Goal: Task Accomplishment & Management: Use online tool/utility

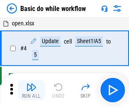
click at [31, 90] on img "button" at bounding box center [31, 87] width 10 height 10
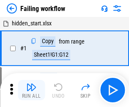
click at [31, 90] on img "button" at bounding box center [31, 87] width 10 height 10
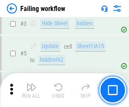
scroll to position [180, 0]
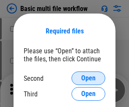
click at [89, 78] on span "Open" at bounding box center [88, 78] width 14 height 7
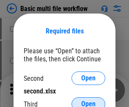
click at [89, 101] on span "Open" at bounding box center [88, 104] width 14 height 7
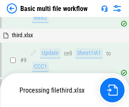
scroll to position [354, 0]
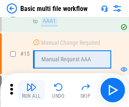
click at [31, 90] on img "button" at bounding box center [31, 87] width 10 height 10
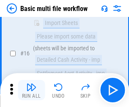
click at [31, 90] on img "button" at bounding box center [31, 87] width 10 height 10
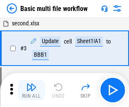
click at [31, 90] on img "button" at bounding box center [31, 87] width 10 height 10
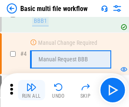
click at [31, 90] on img "button" at bounding box center [31, 87] width 10 height 10
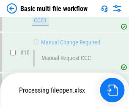
scroll to position [397, 0]
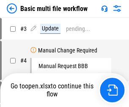
scroll to position [34, 0]
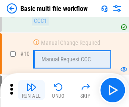
click at [31, 90] on img "button" at bounding box center [31, 87] width 10 height 10
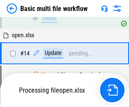
scroll to position [443, 0]
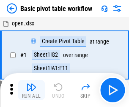
click at [31, 90] on img "button" at bounding box center [31, 87] width 10 height 10
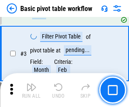
scroll to position [203, 0]
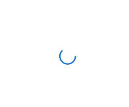
scroll to position [3, 0]
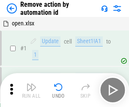
scroll to position [31, 0]
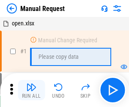
click at [31, 90] on img "button" at bounding box center [31, 87] width 10 height 10
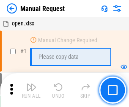
scroll to position [29, 0]
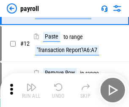
scroll to position [61, 0]
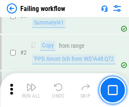
scroll to position [137, 0]
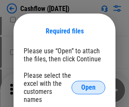
click at [89, 84] on span "Open" at bounding box center [88, 87] width 14 height 7
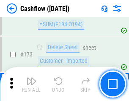
scroll to position [897, 0]
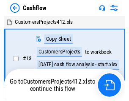
scroll to position [10, 0]
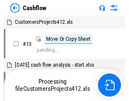
scroll to position [10, 0]
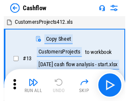
scroll to position [10, 0]
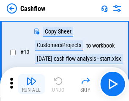
click at [31, 84] on img "button" at bounding box center [31, 81] width 10 height 10
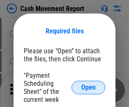
click at [89, 88] on span "Open" at bounding box center [88, 87] width 14 height 7
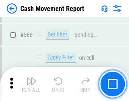
scroll to position [3882, 0]
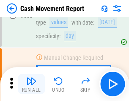
click at [31, 84] on img "button" at bounding box center [31, 81] width 10 height 10
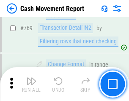
scroll to position [4707, 0]
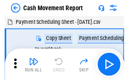
scroll to position [15, 0]
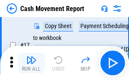
click at [31, 63] on img "button" at bounding box center [31, 60] width 10 height 10
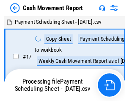
scroll to position [5, 0]
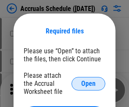
click at [89, 83] on span "Open" at bounding box center [88, 83] width 14 height 7
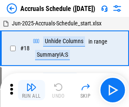
click at [31, 90] on img "button" at bounding box center [31, 87] width 10 height 10
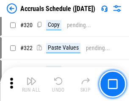
scroll to position [1575, 0]
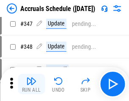
click at [31, 84] on img "button" at bounding box center [31, 81] width 10 height 10
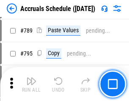
scroll to position [3558, 0]
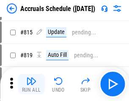
click at [31, 84] on img "button" at bounding box center [31, 81] width 10 height 10
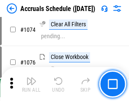
scroll to position [5073, 0]
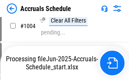
scroll to position [4351, 0]
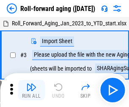
click at [31, 84] on img "button" at bounding box center [31, 87] width 10 height 10
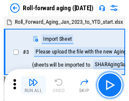
scroll to position [1, 0]
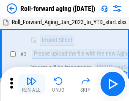
click at [31, 84] on img "button" at bounding box center [31, 81] width 10 height 10
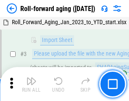
scroll to position [55, 0]
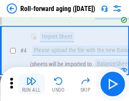
click at [31, 84] on img "button" at bounding box center [31, 81] width 10 height 10
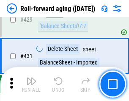
scroll to position [2937, 0]
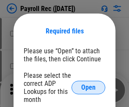
click at [89, 88] on span "Open" at bounding box center [88, 87] width 14 height 7
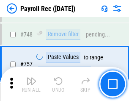
scroll to position [5014, 0]
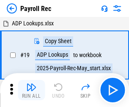
click at [31, 90] on img "button" at bounding box center [31, 87] width 10 height 10
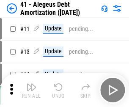
click at [31, 90] on img "button" at bounding box center [31, 87] width 10 height 10
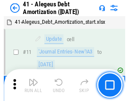
scroll to position [105, 0]
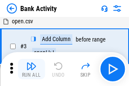
click at [31, 69] on img "button" at bounding box center [31, 66] width 10 height 10
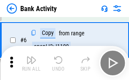
scroll to position [45, 0]
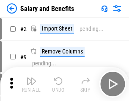
click at [31, 84] on img "button" at bounding box center [31, 81] width 10 height 10
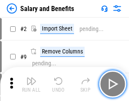
scroll to position [11, 0]
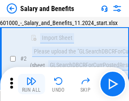
click at [31, 84] on img "button" at bounding box center [31, 81] width 10 height 10
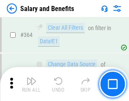
scroll to position [3989, 0]
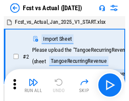
scroll to position [11, 0]
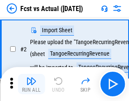
click at [31, 84] on img "button" at bounding box center [31, 81] width 10 height 10
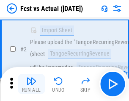
click at [31, 84] on img "button" at bounding box center [31, 81] width 10 height 10
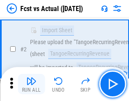
scroll to position [79, 0]
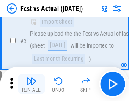
click at [31, 84] on img "button" at bounding box center [31, 81] width 10 height 10
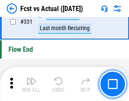
scroll to position [4054, 0]
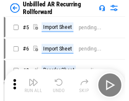
scroll to position [18, 0]
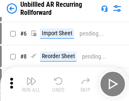
click at [31, 84] on img "button" at bounding box center [31, 81] width 10 height 10
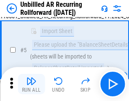
click at [31, 84] on img "button" at bounding box center [31, 81] width 10 height 10
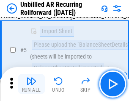
scroll to position [80, 0]
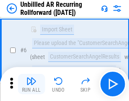
click at [31, 84] on img "button" at bounding box center [31, 81] width 10 height 10
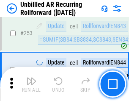
scroll to position [2877, 0]
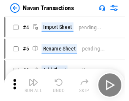
scroll to position [14, 0]
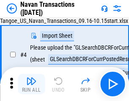
click at [31, 84] on img "button" at bounding box center [31, 81] width 10 height 10
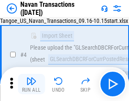
click at [31, 84] on img "button" at bounding box center [31, 81] width 10 height 10
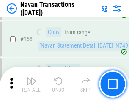
scroll to position [2746, 0]
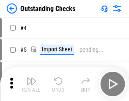
click at [31, 84] on img "button" at bounding box center [31, 81] width 10 height 10
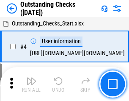
scroll to position [36, 0]
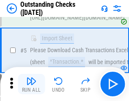
click at [31, 84] on img "button" at bounding box center [31, 81] width 10 height 10
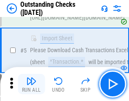
scroll to position [89, 0]
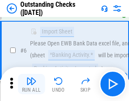
click at [31, 84] on img "button" at bounding box center [31, 81] width 10 height 10
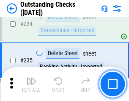
scroll to position [2572, 0]
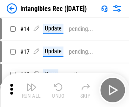
click at [31, 90] on img "button" at bounding box center [31, 87] width 10 height 10
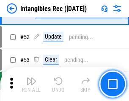
scroll to position [330, 0]
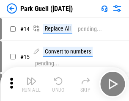
click at [31, 84] on img "button" at bounding box center [31, 81] width 10 height 10
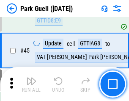
scroll to position [1059, 0]
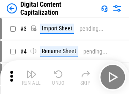
click at [31, 71] on img "button" at bounding box center [31, 74] width 10 height 10
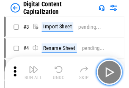
scroll to position [25, 0]
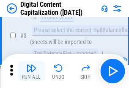
click at [31, 71] on img "button" at bounding box center [31, 68] width 10 height 10
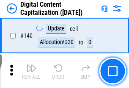
scroll to position [898, 0]
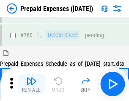
click at [31, 84] on img "button" at bounding box center [31, 81] width 10 height 10
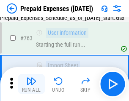
click at [31, 84] on img "button" at bounding box center [31, 81] width 10 height 10
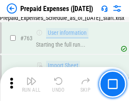
scroll to position [2398, 0]
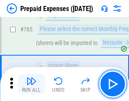
click at [31, 84] on img "button" at bounding box center [31, 81] width 10 height 10
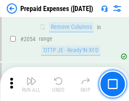
scroll to position [8854, 0]
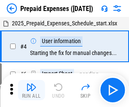
click at [31, 90] on img "button" at bounding box center [31, 87] width 10 height 10
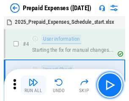
scroll to position [37, 0]
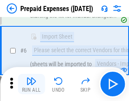
click at [31, 84] on img "button" at bounding box center [31, 81] width 10 height 10
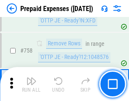
scroll to position [3018, 0]
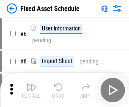
click at [31, 90] on img "button" at bounding box center [31, 87] width 10 height 10
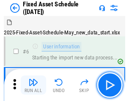
scroll to position [46, 0]
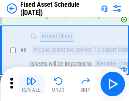
click at [31, 84] on img "button" at bounding box center [31, 81] width 10 height 10
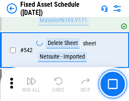
scroll to position [3020, 0]
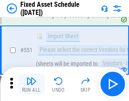
click at [31, 84] on img "button" at bounding box center [31, 81] width 10 height 10
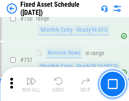
scroll to position [4129, 0]
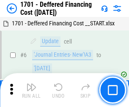
scroll to position [102, 0]
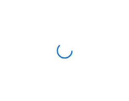
scroll to position [1, 0]
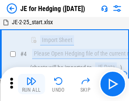
click at [31, 84] on img "button" at bounding box center [31, 81] width 10 height 10
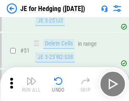
scroll to position [548, 0]
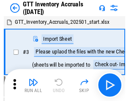
scroll to position [1, 0]
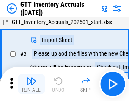
click at [31, 84] on img "button" at bounding box center [31, 81] width 10 height 10
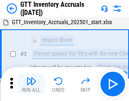
click at [31, 84] on img "button" at bounding box center [31, 81] width 10 height 10
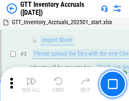
scroll to position [55, 0]
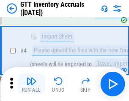
click at [31, 84] on img "button" at bounding box center [31, 81] width 10 height 10
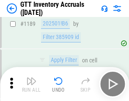
scroll to position [6916, 0]
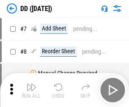
click at [31, 90] on img "button" at bounding box center [31, 87] width 10 height 10
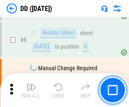
scroll to position [82, 0]
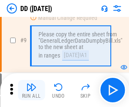
click at [31, 90] on img "button" at bounding box center [31, 87] width 10 height 10
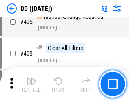
scroll to position [3790, 0]
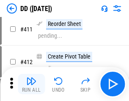
click at [31, 84] on img "button" at bounding box center [31, 81] width 10 height 10
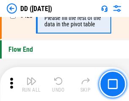
scroll to position [4054, 0]
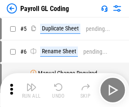
click at [31, 90] on img "button" at bounding box center [31, 87] width 10 height 10
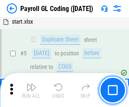
scroll to position [102, 0]
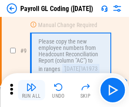
click at [31, 90] on img "button" at bounding box center [31, 87] width 10 height 10
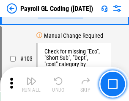
scroll to position [1987, 0]
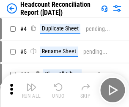
click at [31, 90] on img "button" at bounding box center [31, 87] width 10 height 10
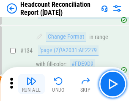
scroll to position [1018, 0]
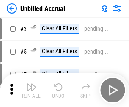
click at [31, 90] on img "button" at bounding box center [31, 87] width 10 height 10
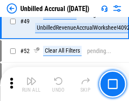
scroll to position [768, 0]
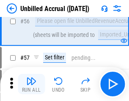
click at [31, 84] on img "button" at bounding box center [31, 81] width 10 height 10
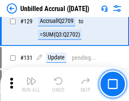
scroll to position [2523, 0]
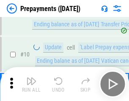
scroll to position [53, 0]
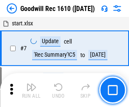
scroll to position [145, 0]
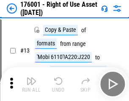
scroll to position [55, 0]
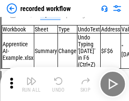
click at [31, 84] on img "button" at bounding box center [31, 81] width 10 height 10
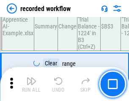
scroll to position [2647, 0]
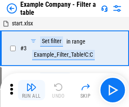
click at [31, 90] on img "button" at bounding box center [31, 87] width 10 height 10
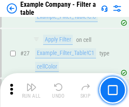
scroll to position [775, 0]
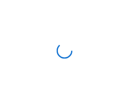
scroll to position [13, 0]
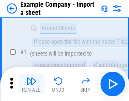
click at [31, 84] on img "button" at bounding box center [31, 81] width 10 height 10
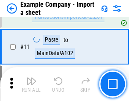
scroll to position [187, 0]
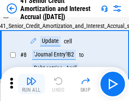
click at [31, 84] on img "button" at bounding box center [31, 81] width 10 height 10
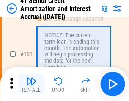
click at [31, 84] on img "button" at bounding box center [31, 81] width 10 height 10
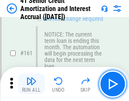
scroll to position [906, 0]
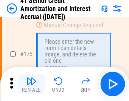
click at [31, 84] on img "button" at bounding box center [31, 81] width 10 height 10
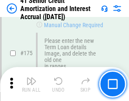
scroll to position [992, 0]
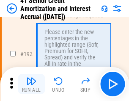
click at [31, 84] on img "button" at bounding box center [31, 81] width 10 height 10
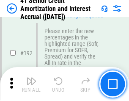
scroll to position [1081, 0]
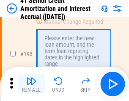
click at [31, 84] on img "button" at bounding box center [31, 81] width 10 height 10
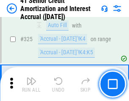
scroll to position [2164, 0]
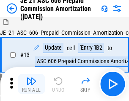
click at [31, 84] on img "button" at bounding box center [31, 81] width 10 height 10
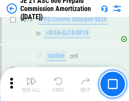
scroll to position [1581, 0]
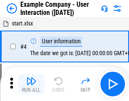
click at [31, 84] on img "button" at bounding box center [31, 81] width 10 height 10
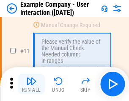
click at [31, 84] on img "button" at bounding box center [31, 81] width 10 height 10
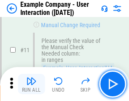
scroll to position [183, 0]
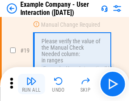
click at [31, 84] on img "button" at bounding box center [31, 81] width 10 height 10
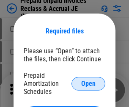
click at [89, 83] on span "Open" at bounding box center [88, 83] width 14 height 7
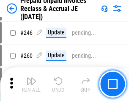
scroll to position [1143, 0]
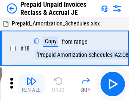
click at [31, 84] on img "button" at bounding box center [31, 81] width 10 height 10
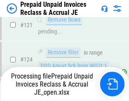
scroll to position [694, 0]
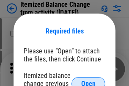
click at [89, 80] on span "Open" at bounding box center [88, 83] width 14 height 7
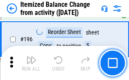
scroll to position [1630, 0]
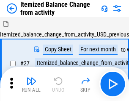
scroll to position [13, 0]
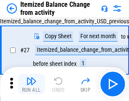
click at [31, 84] on img "button" at bounding box center [31, 81] width 10 height 10
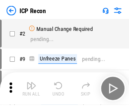
scroll to position [4, 0]
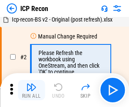
click at [31, 90] on img "button" at bounding box center [31, 87] width 10 height 10
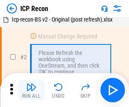
click at [31, 90] on img "button" at bounding box center [31, 87] width 10 height 10
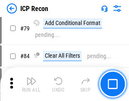
scroll to position [830, 0]
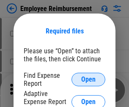
click at [89, 80] on span "Open" at bounding box center [88, 79] width 14 height 7
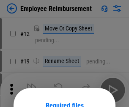
scroll to position [75, 0]
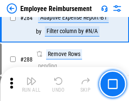
scroll to position [2302, 0]
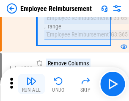
click at [31, 84] on img "button" at bounding box center [31, 81] width 10 height 10
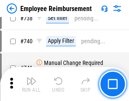
scroll to position [5942, 0]
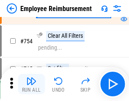
click at [31, 84] on img "button" at bounding box center [31, 81] width 10 height 10
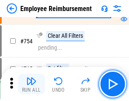
click at [31, 84] on img "button" at bounding box center [31, 81] width 10 height 10
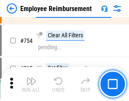
click at [31, 84] on img "button" at bounding box center [31, 81] width 10 height 10
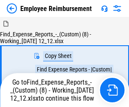
scroll to position [29, 0]
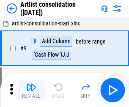
click at [31, 90] on img "button" at bounding box center [31, 87] width 10 height 10
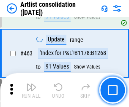
scroll to position [3709, 0]
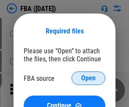
click at [89, 78] on span "Open" at bounding box center [88, 78] width 14 height 7
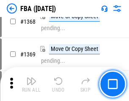
scroll to position [9096, 0]
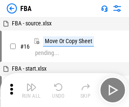
scroll to position [8, 0]
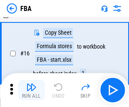
click at [31, 90] on img "button" at bounding box center [31, 87] width 10 height 10
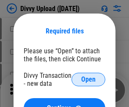
click at [89, 80] on span "Open" at bounding box center [88, 79] width 14 height 7
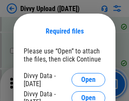
scroll to position [877, 0]
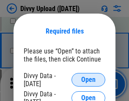
click at [89, 80] on span "Open" at bounding box center [88, 79] width 14 height 7
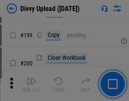
scroll to position [1232, 0]
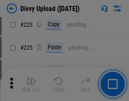
scroll to position [1690, 0]
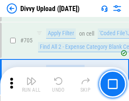
scroll to position [5794, 0]
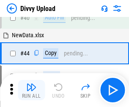
click at [31, 90] on img "button" at bounding box center [31, 87] width 10 height 10
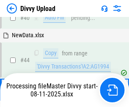
scroll to position [93, 0]
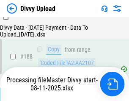
scroll to position [997, 0]
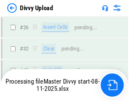
scroll to position [877, 0]
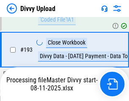
scroll to position [1184, 0]
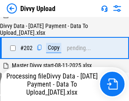
scroll to position [1371, 0]
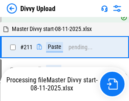
scroll to position [1600, 0]
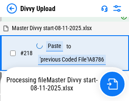
scroll to position [1882, 0]
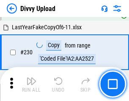
scroll to position [2102, 0]
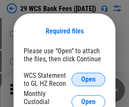
click at [89, 80] on span "Open" at bounding box center [88, 79] width 14 height 7
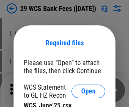
scroll to position [12, 0]
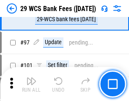
scroll to position [825, 0]
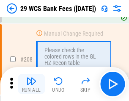
click at [31, 84] on img "button" at bounding box center [31, 81] width 10 height 10
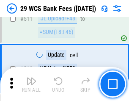
scroll to position [4261, 0]
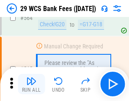
click at [31, 84] on img "button" at bounding box center [31, 81] width 10 height 10
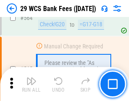
scroll to position [4581, 0]
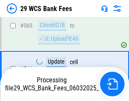
scroll to position [4571, 0]
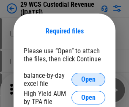
click at [89, 80] on span "Open" at bounding box center [88, 79] width 14 height 7
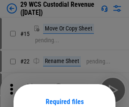
scroll to position [71, 0]
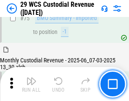
scroll to position [885, 0]
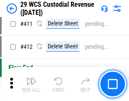
click at [31, 84] on img "button" at bounding box center [31, 81] width 10 height 10
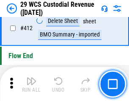
scroll to position [4045, 0]
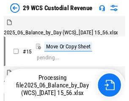
scroll to position [20, 0]
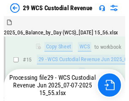
scroll to position [192, 0]
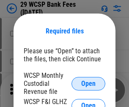
click at [89, 83] on span "Open" at bounding box center [88, 83] width 14 height 7
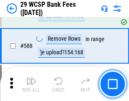
scroll to position [3334, 0]
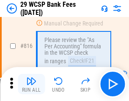
click at [31, 84] on img "button" at bounding box center [31, 81] width 10 height 10
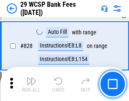
scroll to position [5374, 0]
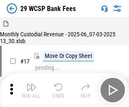
click at [31, 84] on img "button" at bounding box center [31, 87] width 10 height 10
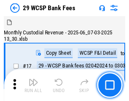
scroll to position [20, 0]
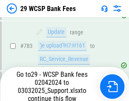
scroll to position [5006, 0]
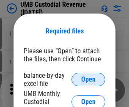
click at [89, 80] on span "Open" at bounding box center [88, 79] width 14 height 7
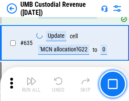
scroll to position [4433, 0]
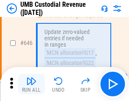
click at [31, 84] on img "button" at bounding box center [31, 81] width 10 height 10
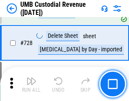
scroll to position [5225, 0]
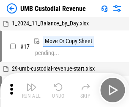
scroll to position [6, 0]
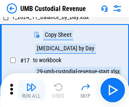
click at [31, 90] on img "button" at bounding box center [31, 87] width 10 height 10
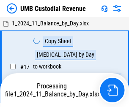
scroll to position [6, 0]
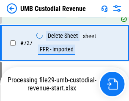
scroll to position [5205, 0]
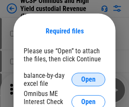
click at [89, 80] on span "Open" at bounding box center [88, 79] width 14 height 7
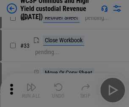
scroll to position [194, 0]
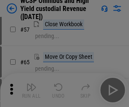
scroll to position [369, 0]
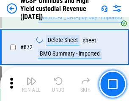
scroll to position [7168, 0]
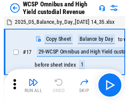
scroll to position [5, 0]
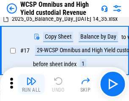
click at [31, 84] on img "button" at bounding box center [31, 81] width 10 height 10
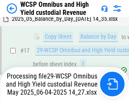
scroll to position [176, 0]
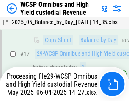
scroll to position [176, 0]
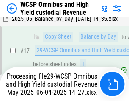
scroll to position [176, 0]
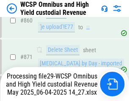
scroll to position [7149, 0]
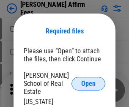
click at [89, 80] on span "Open" at bounding box center [88, 83] width 14 height 7
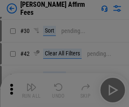
scroll to position [172, 0]
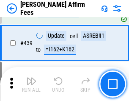
scroll to position [1948, 0]
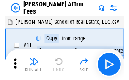
scroll to position [8, 0]
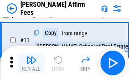
click at [31, 63] on img "button" at bounding box center [31, 60] width 10 height 10
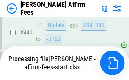
scroll to position [2221, 0]
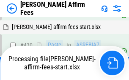
scroll to position [1743, 0]
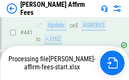
scroll to position [2221, 0]
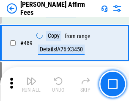
scroll to position [2211, 0]
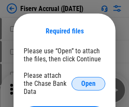
click at [89, 80] on span "Open" at bounding box center [88, 83] width 14 height 7
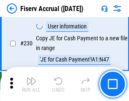
scroll to position [2684, 0]
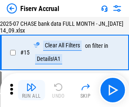
click at [31, 90] on img "button" at bounding box center [31, 87] width 10 height 10
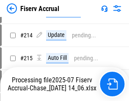
scroll to position [2570, 0]
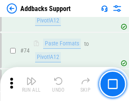
scroll to position [617, 0]
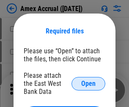
click at [89, 83] on span "Open" at bounding box center [88, 83] width 14 height 7
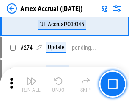
scroll to position [2100, 0]
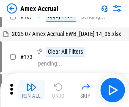
click at [31, 90] on img "button" at bounding box center [31, 87] width 10 height 10
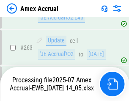
scroll to position [2369, 0]
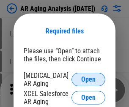
click at [89, 78] on span "Open" at bounding box center [88, 79] width 14 height 7
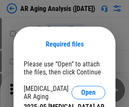
scroll to position [13, 0]
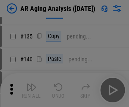
scroll to position [255, 0]
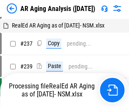
scroll to position [8, 0]
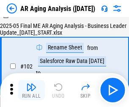
click at [31, 90] on img "button" at bounding box center [31, 87] width 10 height 10
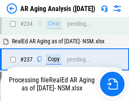
scroll to position [1313, 0]
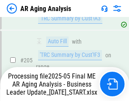
scroll to position [1303, 0]
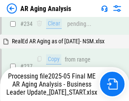
scroll to position [1338, 0]
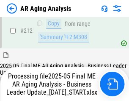
scroll to position [1274, 0]
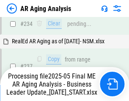
scroll to position [1303, 0]
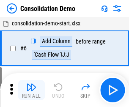
click at [31, 90] on img "button" at bounding box center [31, 87] width 10 height 10
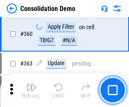
scroll to position [2839, 0]
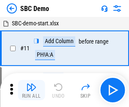
click at [31, 90] on img "button" at bounding box center [31, 87] width 10 height 10
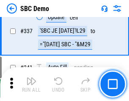
scroll to position [2228, 0]
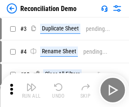
click at [31, 90] on img "button" at bounding box center [31, 87] width 10 height 10
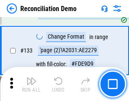
scroll to position [1006, 0]
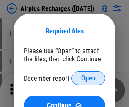
click at [89, 78] on span "Open" at bounding box center [88, 78] width 14 height 7
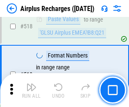
scroll to position [3645, 0]
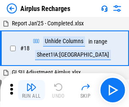
click at [31, 90] on img "button" at bounding box center [31, 87] width 10 height 10
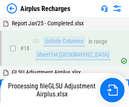
scroll to position [37, 0]
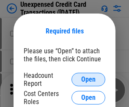
click at [89, 80] on span "Open" at bounding box center [88, 79] width 14 height 7
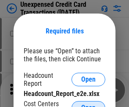
click at [89, 105] on span "Open" at bounding box center [88, 108] width 14 height 7
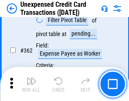
scroll to position [2178, 0]
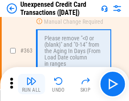
click at [31, 84] on img "button" at bounding box center [31, 81] width 10 height 10
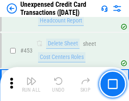
scroll to position [2889, 0]
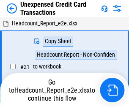
scroll to position [13, 0]
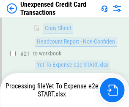
scroll to position [138, 0]
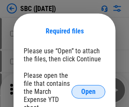
click at [89, 91] on span "Open" at bounding box center [88, 92] width 14 height 7
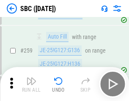
scroll to position [1655, 0]
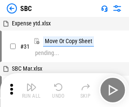
scroll to position [8, 0]
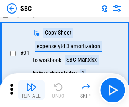
click at [31, 90] on img "button" at bounding box center [31, 87] width 10 height 10
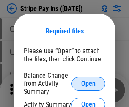
click at [89, 83] on span "Open" at bounding box center [88, 83] width 14 height 7
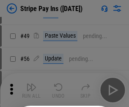
scroll to position [154, 0]
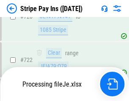
scroll to position [4460, 0]
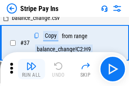
click at [31, 69] on img "button" at bounding box center [31, 66] width 10 height 10
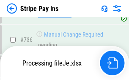
scroll to position [4441, 0]
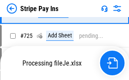
scroll to position [4441, 0]
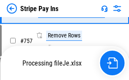
scroll to position [4441, 0]
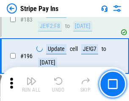
scroll to position [1146, 0]
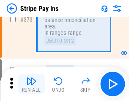
click at [31, 84] on img "button" at bounding box center [31, 81] width 10 height 10
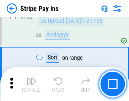
scroll to position [4431, 0]
